Goal: Find contact information: Find contact information

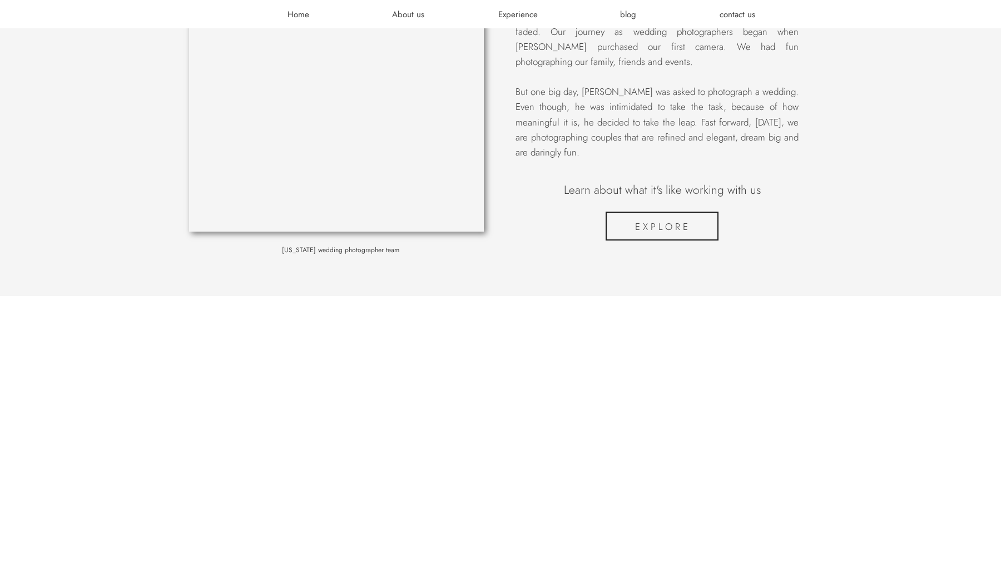
scroll to position [1638, 0]
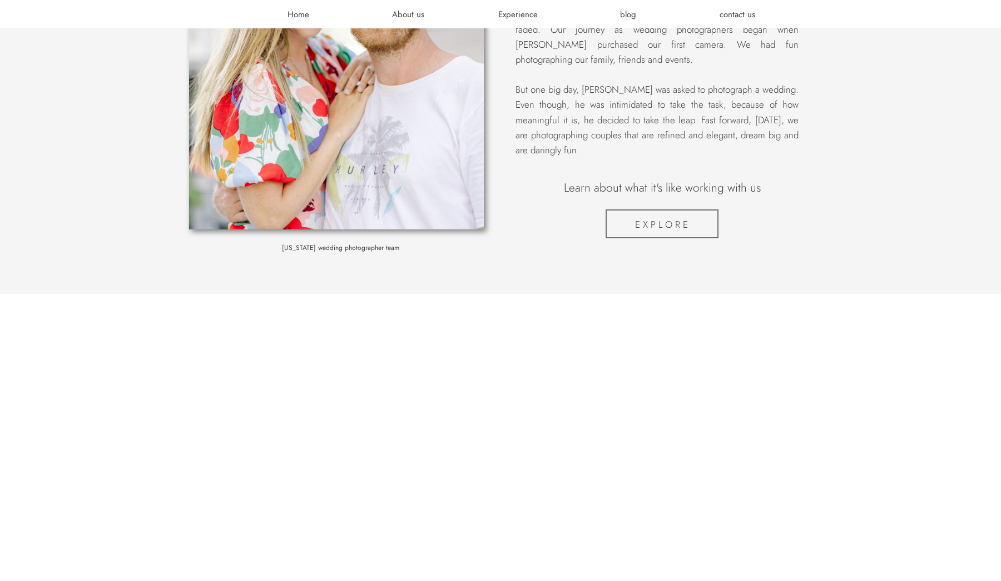
click at [655, 224] on div at bounding box center [661, 224] width 113 height 29
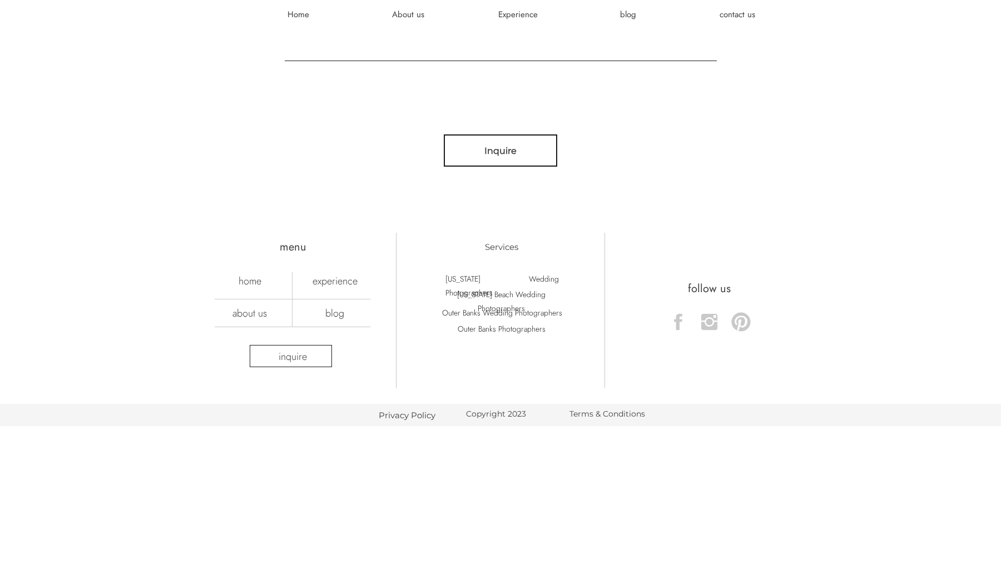
scroll to position [3717, 0]
click at [509, 141] on div at bounding box center [500, 149] width 113 height 32
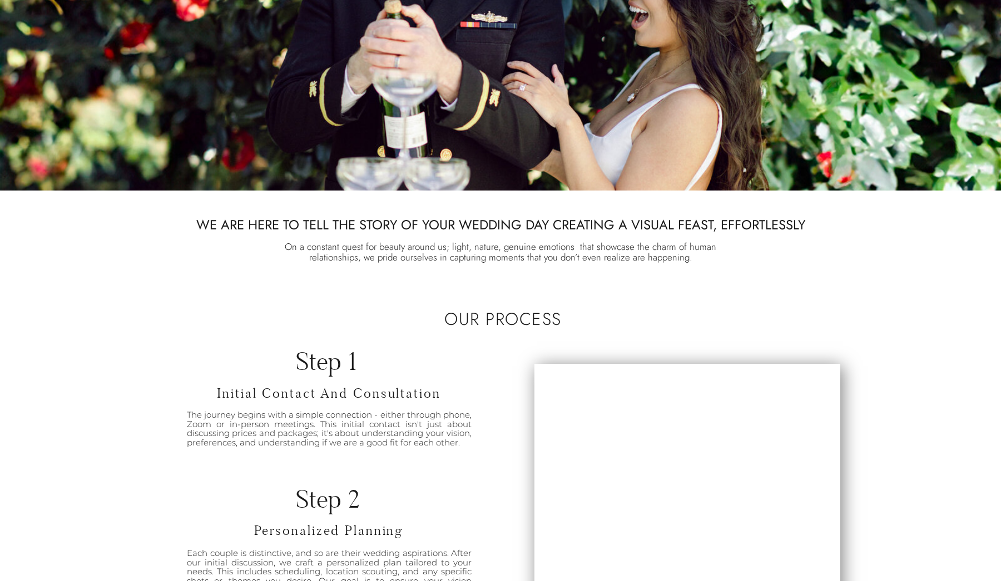
scroll to position [230, 0]
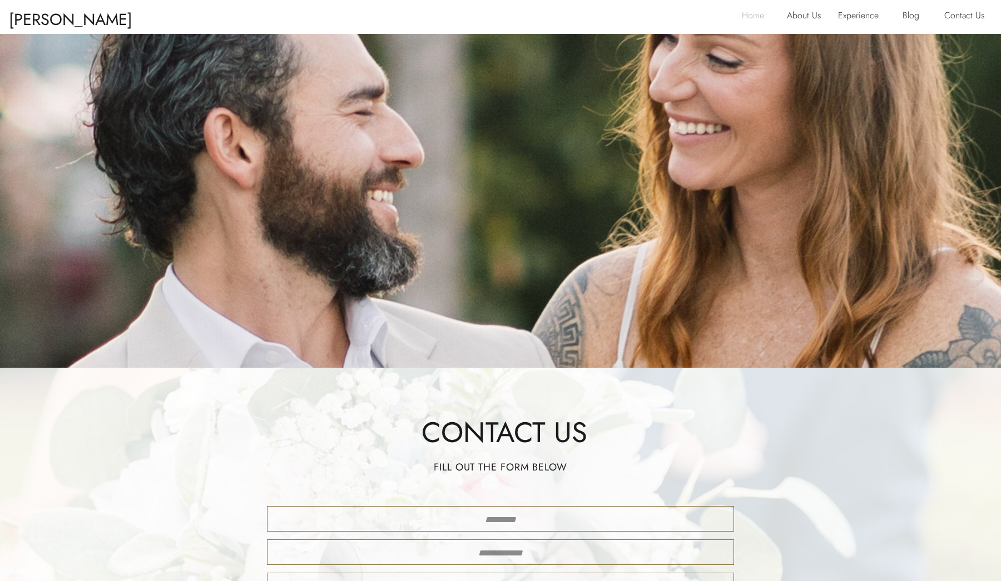
click at [755, 19] on p "Home" at bounding box center [756, 17] width 29 height 18
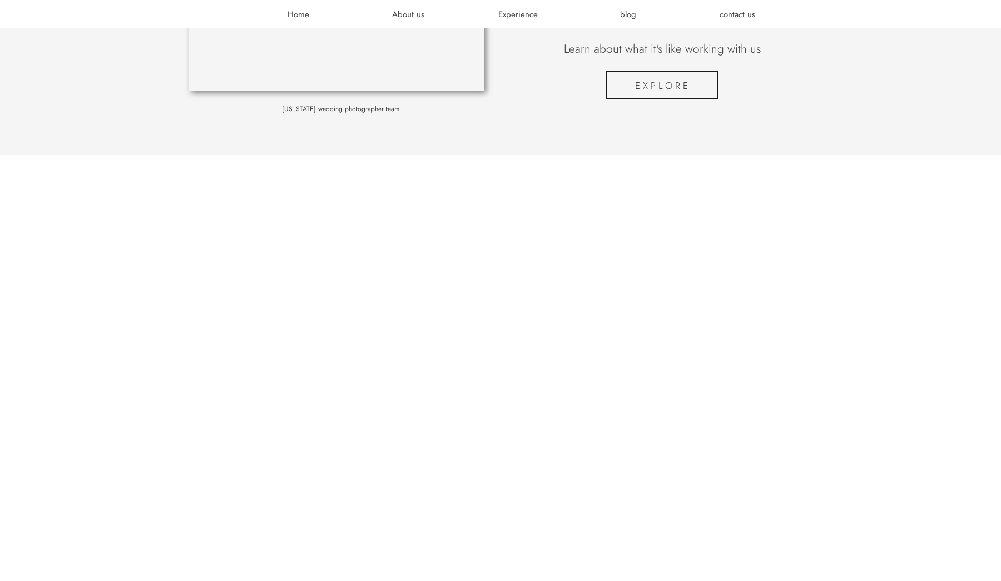
scroll to position [1769, 0]
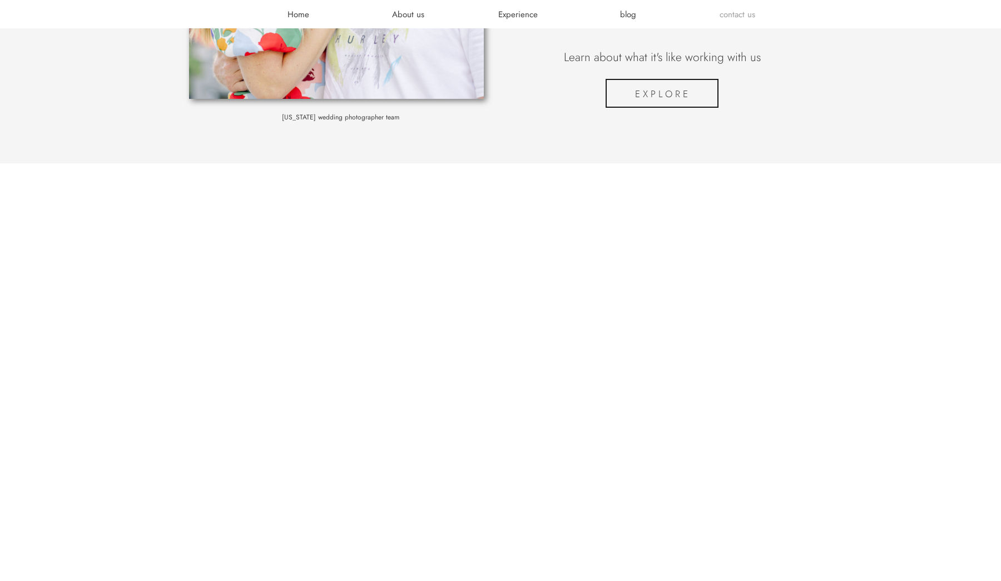
click at [730, 14] on h3 "contact us" at bounding box center [737, 14] width 67 height 11
